Goal: Check status: Check status

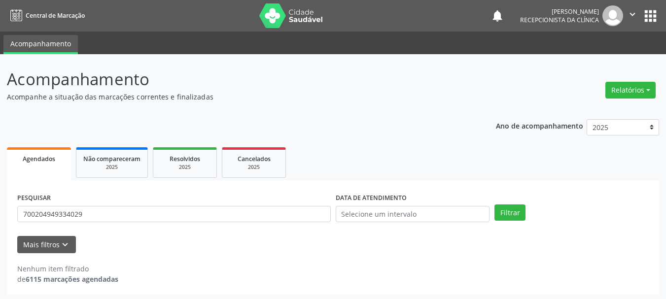
scroll to position [2, 0]
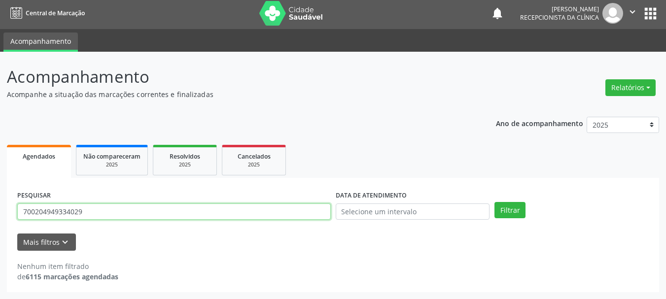
drag, startPoint x: 104, startPoint y: 213, endPoint x: 0, endPoint y: 188, distance: 107.1
click at [0, 191] on div "Acompanhamento Acompanhe a situação das marcações correntes e finalizadas Relat…" at bounding box center [333, 175] width 666 height 247
paste input "2809199454061"
type input "702809199454061"
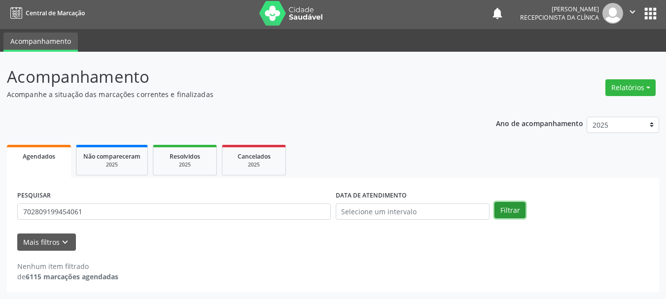
click at [521, 206] on button "Filtrar" at bounding box center [509, 210] width 31 height 17
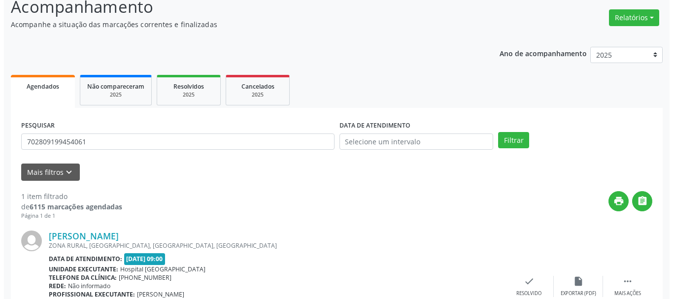
scroll to position [144, 0]
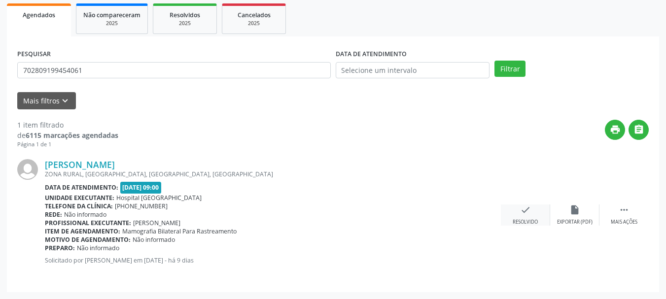
click at [528, 210] on icon "check" at bounding box center [525, 210] width 11 height 11
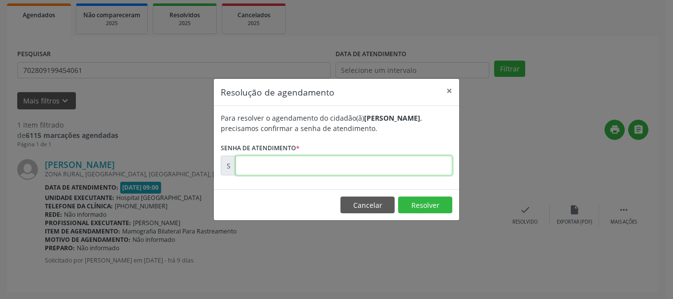
click at [439, 164] on input "text" at bounding box center [344, 166] width 217 height 20
type input "00179711"
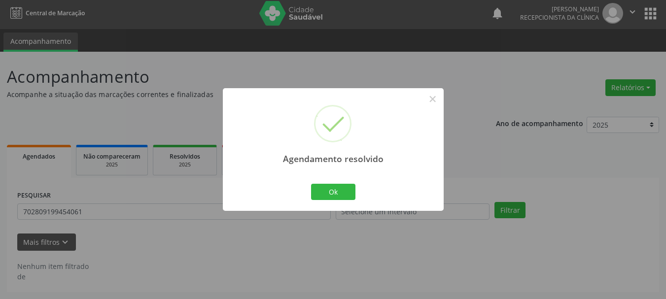
scroll to position [2, 0]
drag, startPoint x: 330, startPoint y: 200, endPoint x: 332, endPoint y: 212, distance: 13.0
click at [331, 199] on button "Ok" at bounding box center [333, 192] width 44 height 17
